Goal: Task Accomplishment & Management: Manage account settings

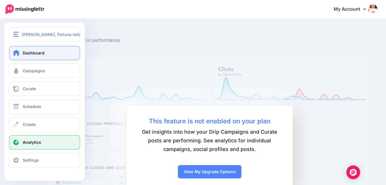
click at [26, 53] on span "Dashboard" at bounding box center [34, 52] width 22 height 5
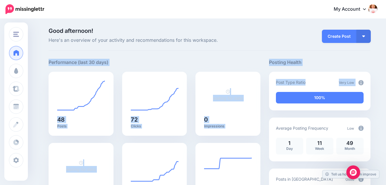
drag, startPoint x: 386, startPoint y: 38, endPoint x: 385, endPoint y: 68, distance: 30.5
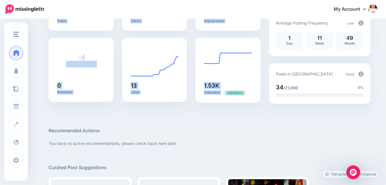
scroll to position [119, 0]
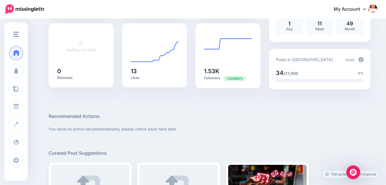
click at [351, 114] on h5 "Recommended Actions" at bounding box center [210, 115] width 322 height 7
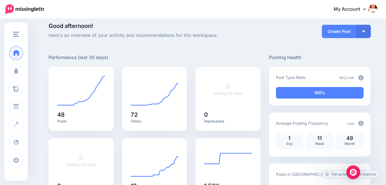
scroll to position [0, 0]
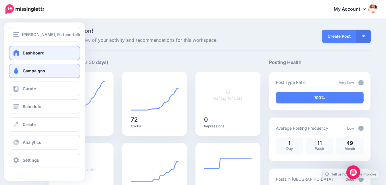
click at [33, 71] on span "Campaigns" at bounding box center [34, 70] width 22 height 5
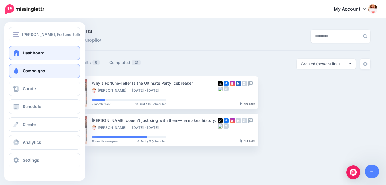
click at [25, 51] on span "Dashboard" at bounding box center [34, 52] width 22 height 5
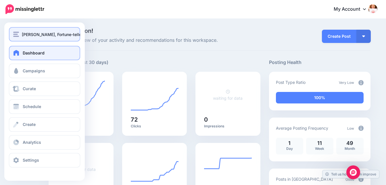
click at [16, 33] on img "button" at bounding box center [16, 34] width 6 height 5
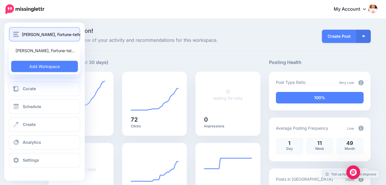
click at [60, 34] on span "[PERSON_NAME], Fortune-teller & Certified Lipsologist" at bounding box center [74, 34] width 105 height 7
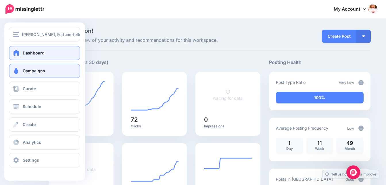
click at [28, 71] on span "Campaigns" at bounding box center [34, 70] width 22 height 5
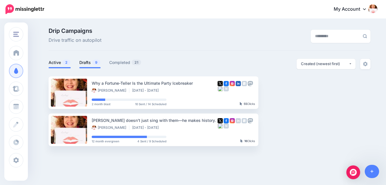
click at [86, 62] on link "Drafts 9" at bounding box center [89, 62] width 21 height 7
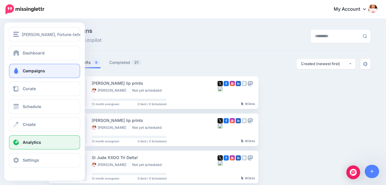
click at [30, 141] on span "Analytics" at bounding box center [32, 141] width 18 height 5
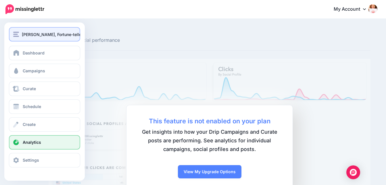
click at [23, 34] on span "[PERSON_NAME], Fortune-teller & Certified Lipsologist" at bounding box center [74, 34] width 105 height 7
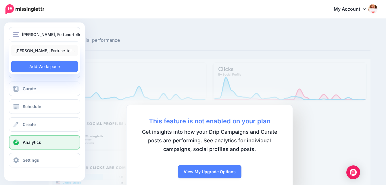
click at [30, 49] on link "[PERSON_NAME], Fortune-tel…" at bounding box center [44, 50] width 67 height 11
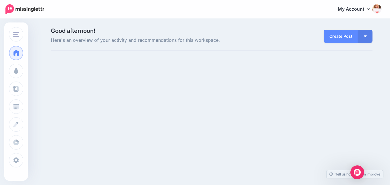
click at [38, 51] on div "Good afternoon! Here's an overview of your activity and recommendations for thi…" at bounding box center [195, 45] width 390 height 53
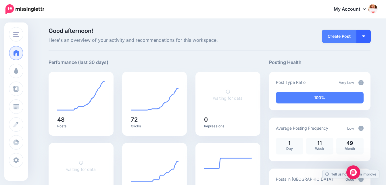
click at [365, 35] on img "button" at bounding box center [363, 36] width 3 height 2
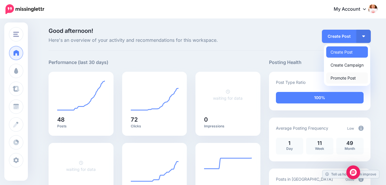
click at [356, 78] on link "Promote Post" at bounding box center [347, 77] width 42 height 11
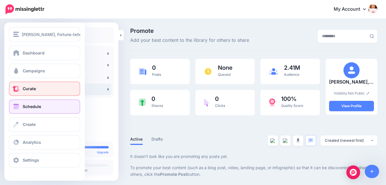
click at [26, 106] on span "Schedule" at bounding box center [32, 106] width 18 height 5
